Goal: Find specific page/section: Find specific page/section

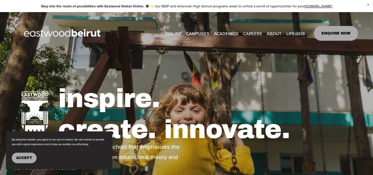
click at [24, 162] on button "Accept" at bounding box center [24, 157] width 25 height 11
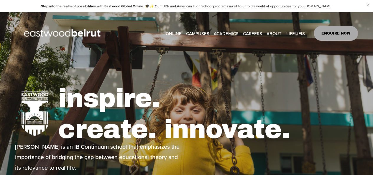
click at [177, 31] on link "ONLINE" at bounding box center [173, 33] width 16 height 9
type input "****"
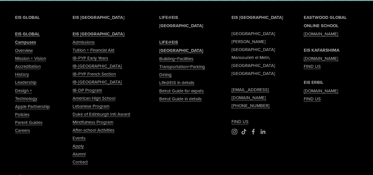
scroll to position [1167, 0]
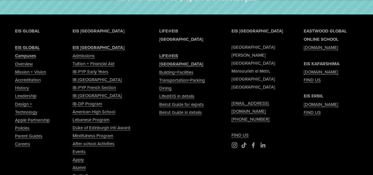
click at [281, 47] on div "EIS [GEOGRAPHIC_DATA] [PERSON_NAME][GEOGRAPHIC_DATA] [EMAIL_ADDRESS][DOMAIN_NAM…" at bounding box center [186, 124] width 373 height 221
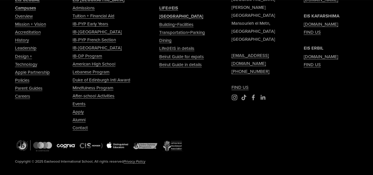
scroll to position [1214, 0]
